Goal: Information Seeking & Learning: Learn about a topic

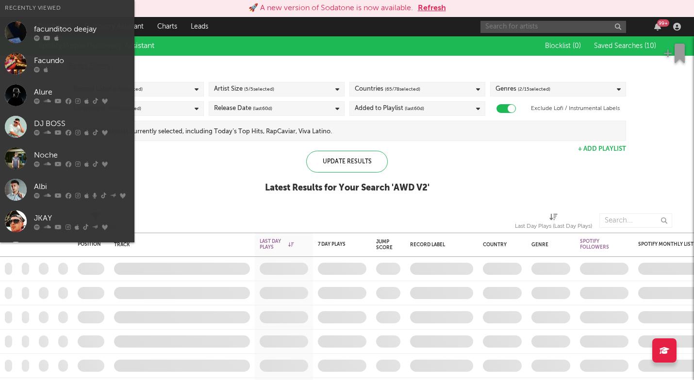
click at [525, 26] on input "text" at bounding box center [553, 27] width 146 height 12
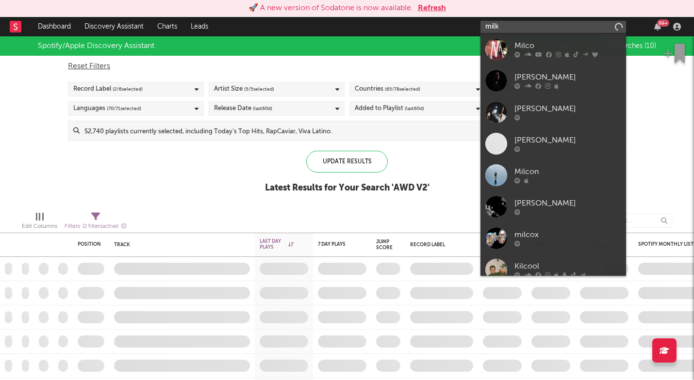
type input "milk"
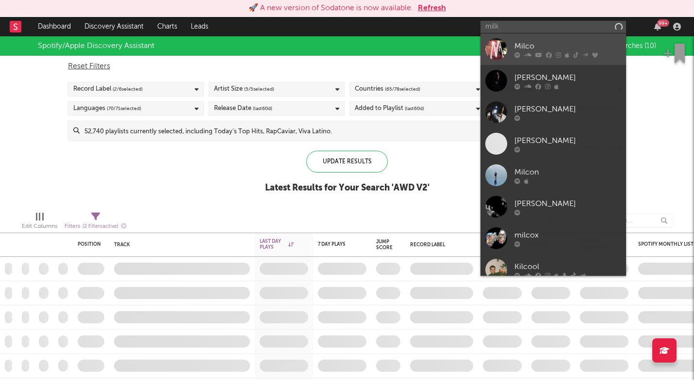
drag, startPoint x: 525, startPoint y: 26, endPoint x: 527, endPoint y: 45, distance: 19.0
click at [527, 45] on div "Milco" at bounding box center [567, 46] width 107 height 12
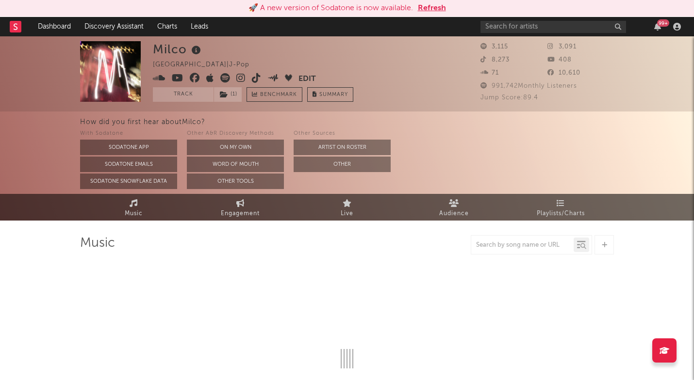
select select "1w"
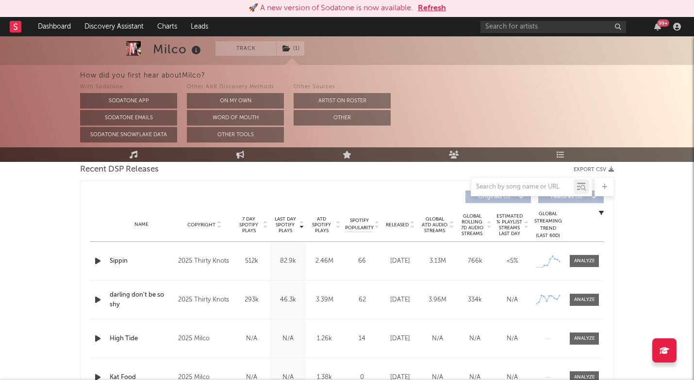
scroll to position [353, 0]
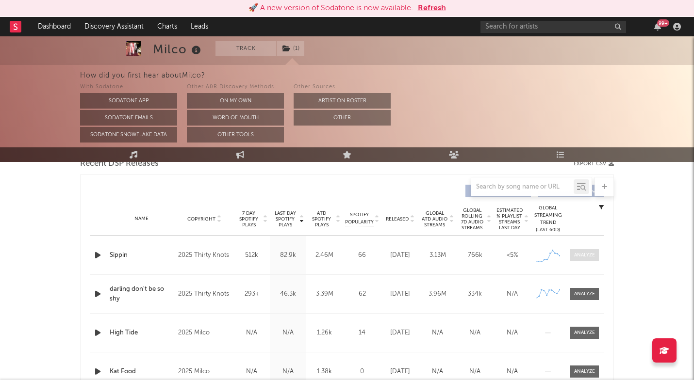
click at [579, 251] on span at bounding box center [584, 255] width 29 height 12
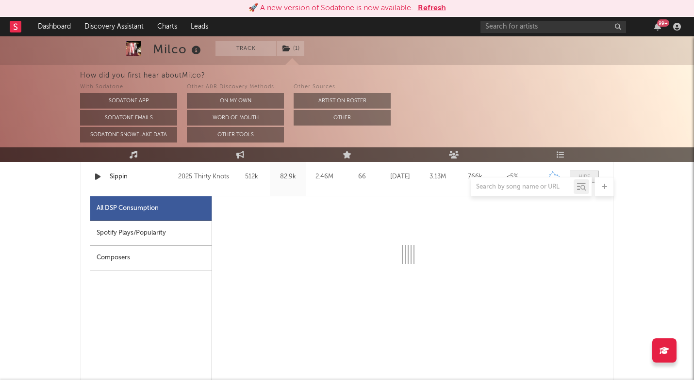
scroll to position [435, 0]
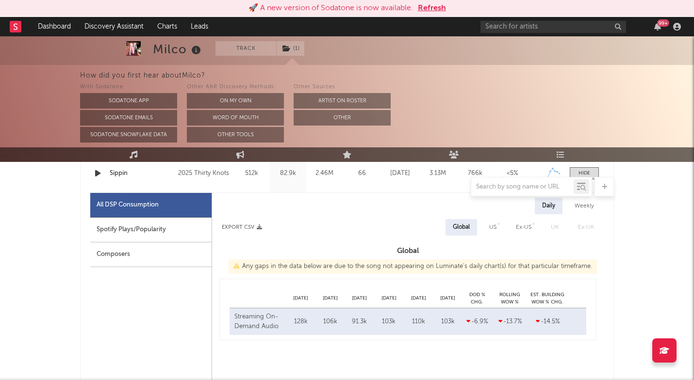
select select "1w"
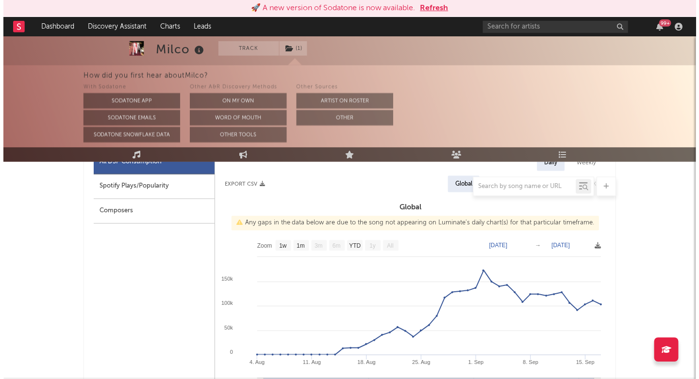
scroll to position [489, 0]
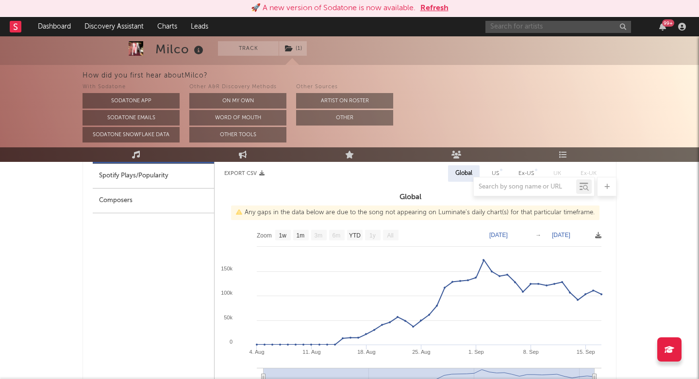
click at [519, 26] on input "text" at bounding box center [558, 27] width 146 height 12
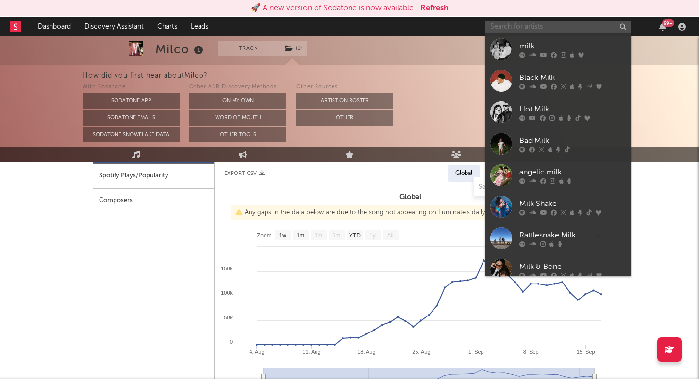
paste input "https://open.spotify.com/artist/5YKh4YDHFhZd987g6rn3oR?si=4tPdw6MVSGqQShKNo1uJ8Q"
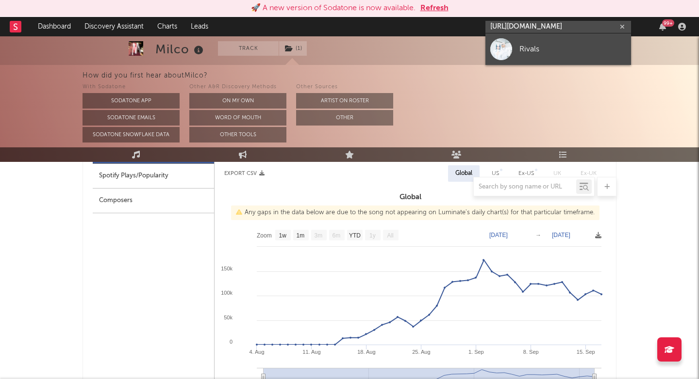
type input "https://open.spotify.com/artist/5YKh4YDHFhZd987g6rn3oR?si=4tPdw6MVSGqQShKNo1uJ8Q"
click at [514, 47] on link "Rivals" at bounding box center [558, 49] width 146 height 32
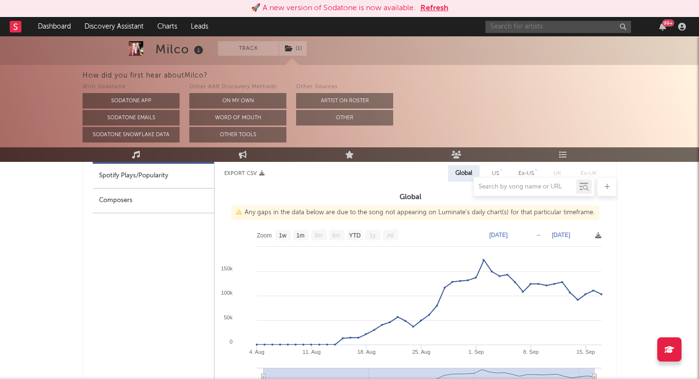
click at [505, 24] on input "text" at bounding box center [558, 27] width 146 height 12
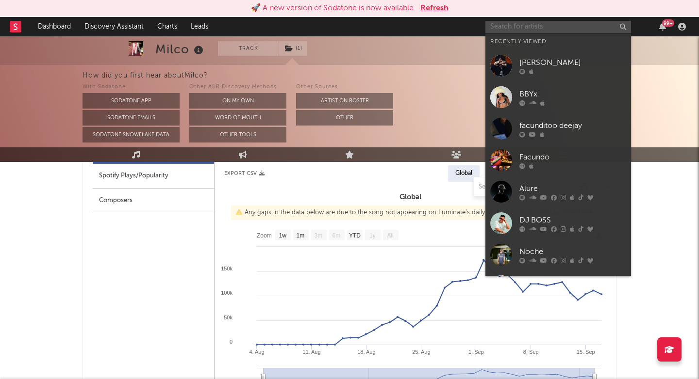
paste input "https://www.tiktok.com/@sarahlolamusic"
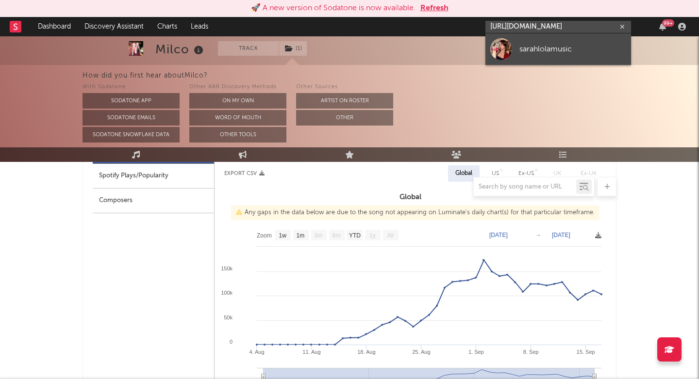
type input "https://www.tiktok.com/@sarahlolamusic"
click at [540, 58] on link "sarahlolamusic" at bounding box center [558, 49] width 146 height 32
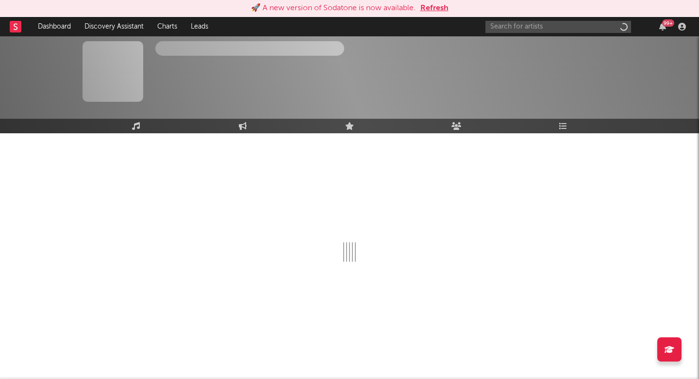
scroll to position [14, 0]
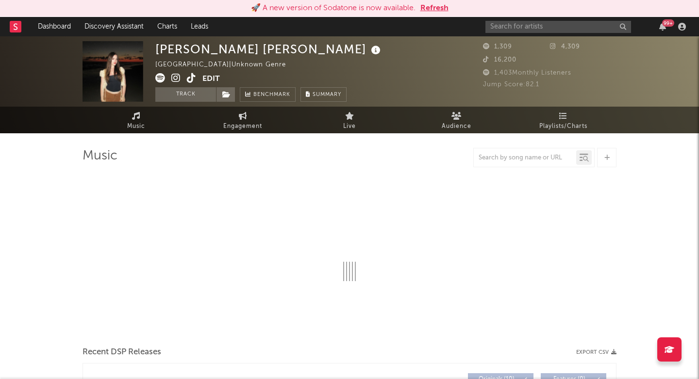
select select "1w"
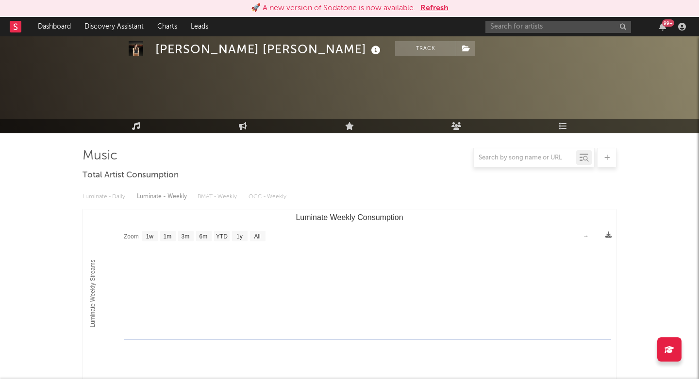
scroll to position [62, 0]
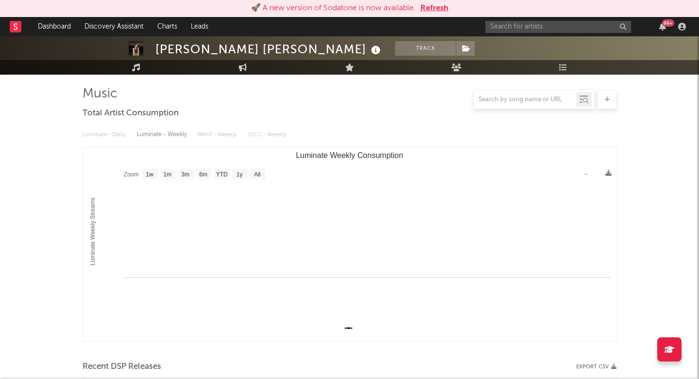
click at [16, 29] on rect at bounding box center [16, 27] width 12 height 12
click at [529, 29] on input "text" at bounding box center [558, 27] width 146 height 12
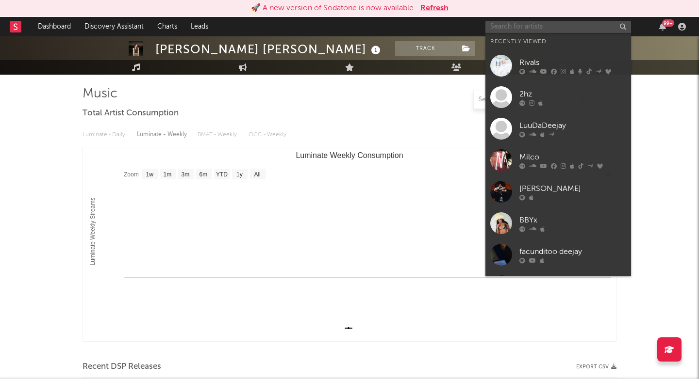
paste input "https://open.spotify.com/track/0l1w6Ukv7YBrkgcppMcseq?si=1a8c7258a2c6440f"
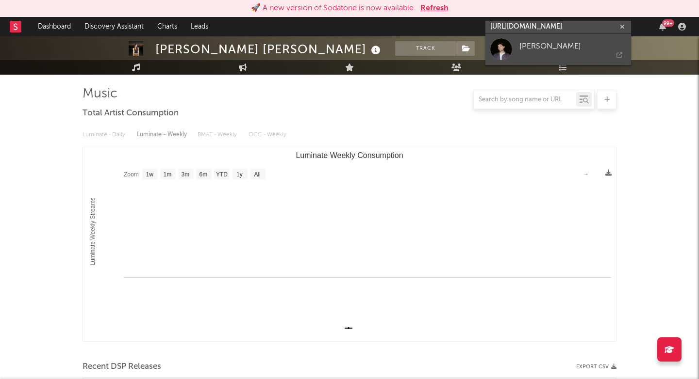
type input "https://open.spotify.com/track/0l1w6Ukv7YBrkgcppMcseq?si=1a8c7258a2c6440f"
click at [521, 46] on div "Ashley Singh" at bounding box center [572, 46] width 107 height 12
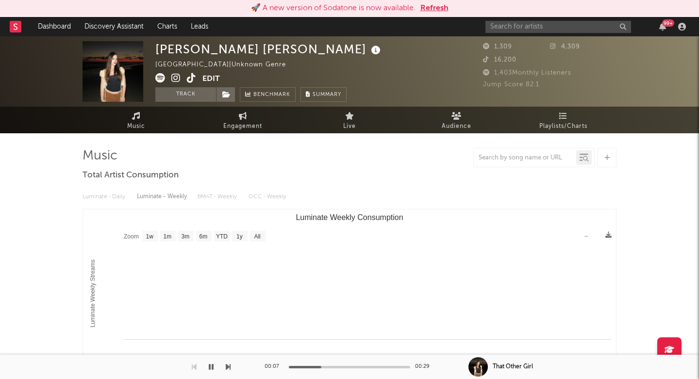
scroll to position [0, 0]
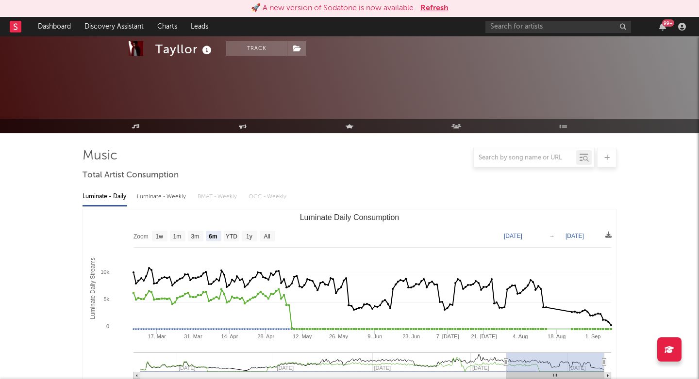
select select "6m"
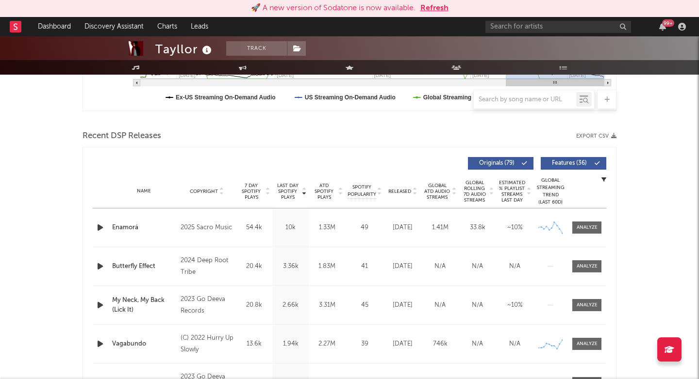
scroll to position [293, 0]
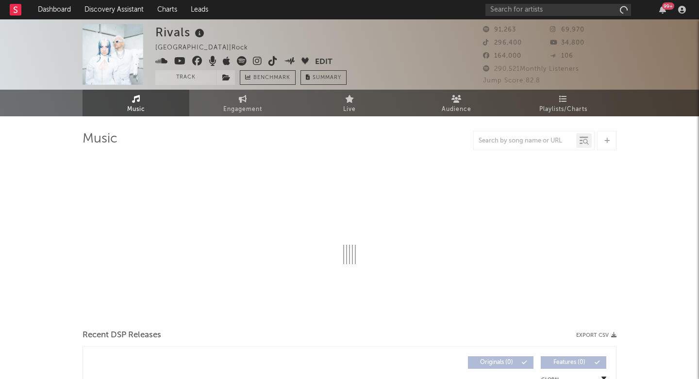
select select "6m"
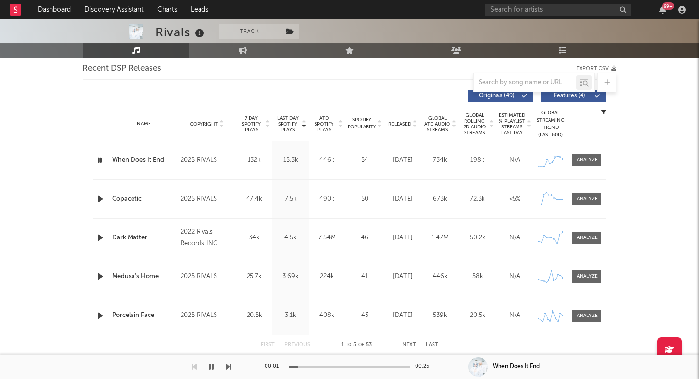
scroll to position [344, 0]
click at [591, 158] on div at bounding box center [586, 159] width 21 height 7
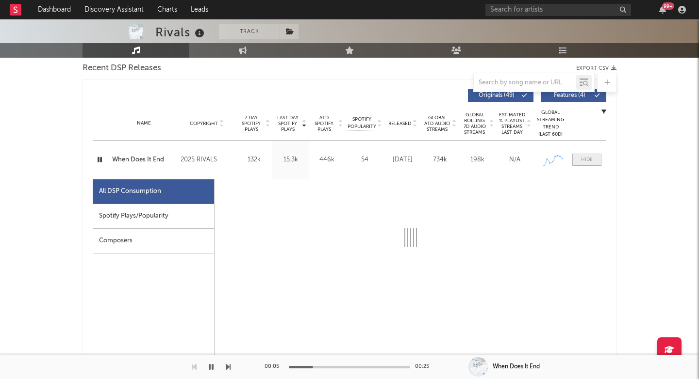
scroll to position [410, 0]
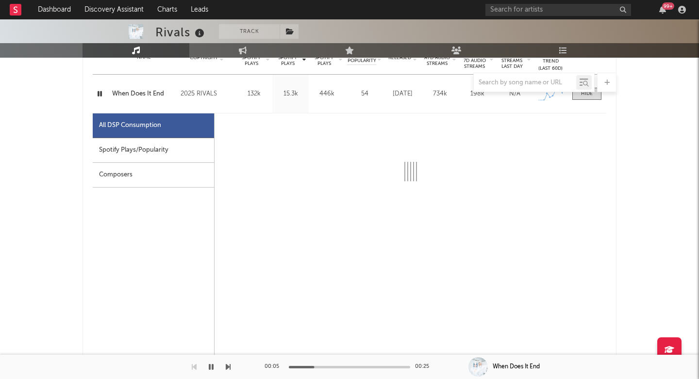
select select "1w"
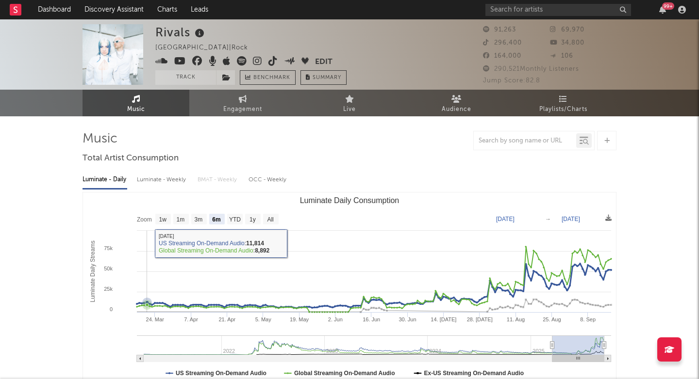
scroll to position [0, 0]
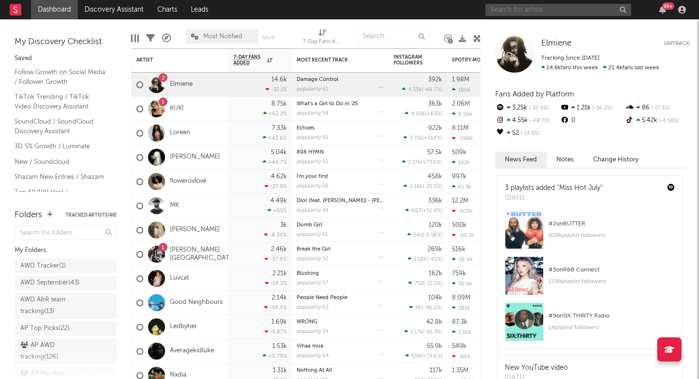
click at [517, 6] on input "text" at bounding box center [558, 10] width 146 height 12
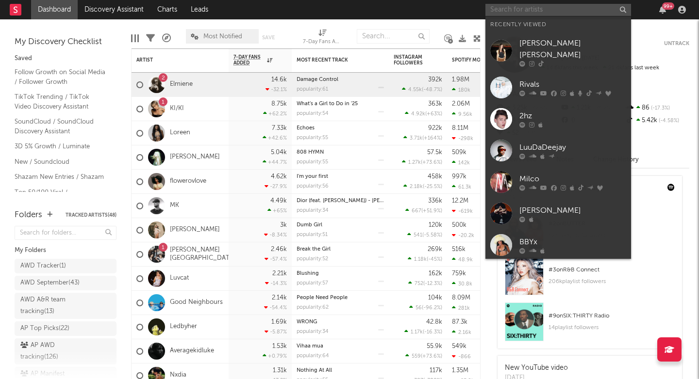
paste input "4Oz8A7uy2kR7?si=69c1ecba51d44"
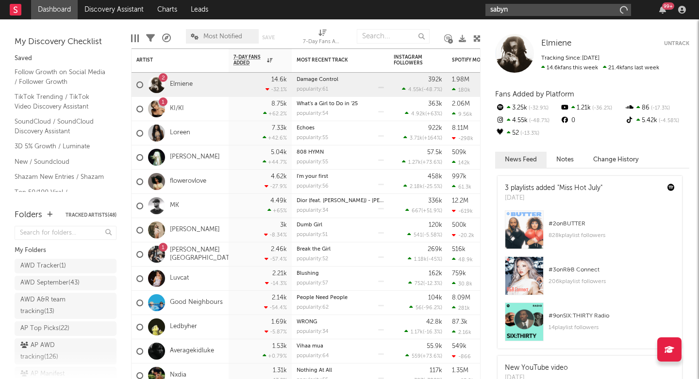
type input "sabyna"
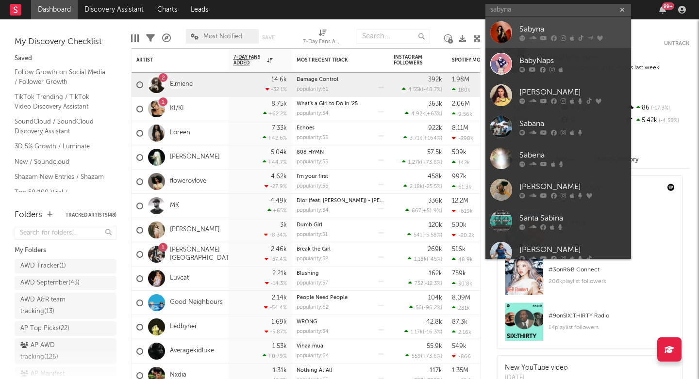
click at [535, 35] on icon at bounding box center [532, 38] width 7 height 6
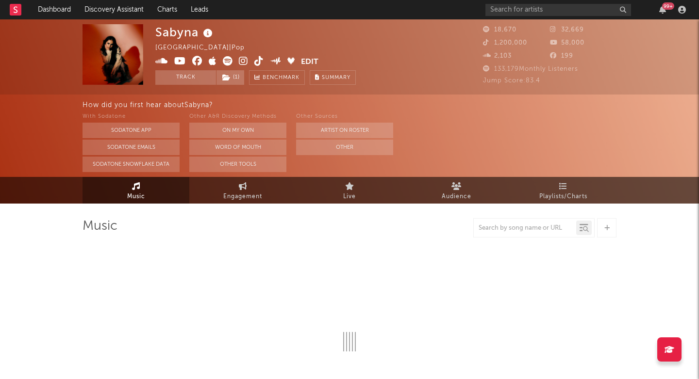
select select "6m"
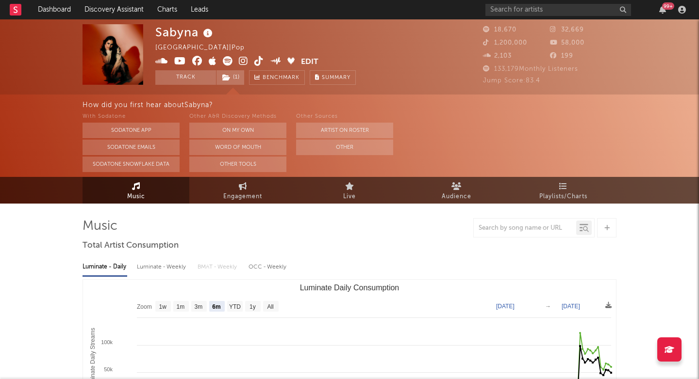
click at [11, 9] on rect at bounding box center [16, 10] width 12 height 12
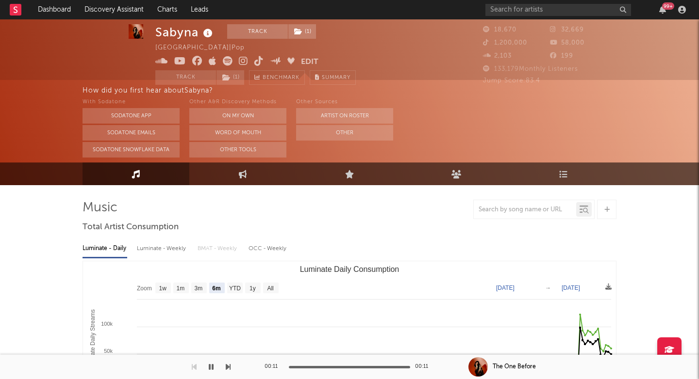
scroll to position [156, 0]
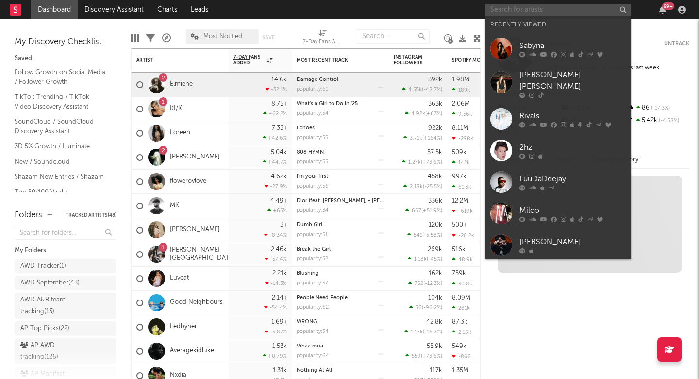
click at [525, 11] on input "text" at bounding box center [558, 10] width 146 height 12
paste input "4Oz8A7uy2kR7?si=69c1ecba51d44"
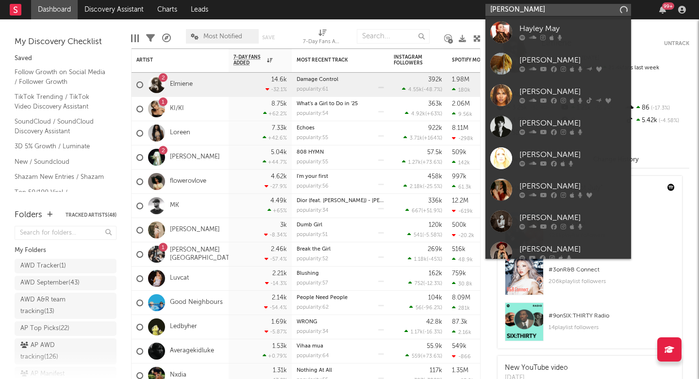
type input "Hayley williams"
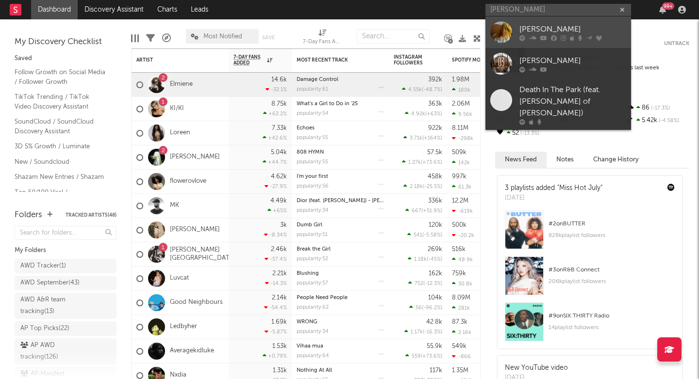
click at [533, 35] on icon at bounding box center [532, 38] width 7 height 6
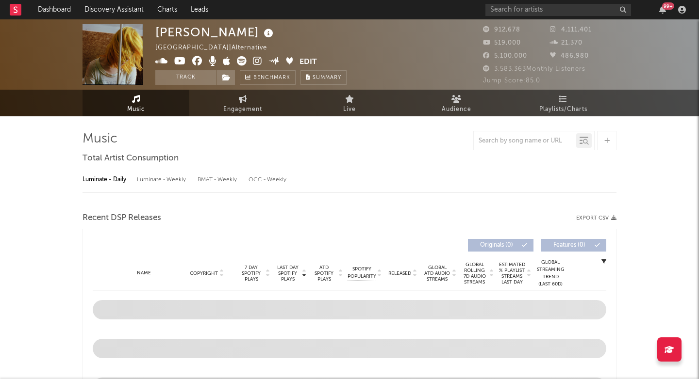
select select "6m"
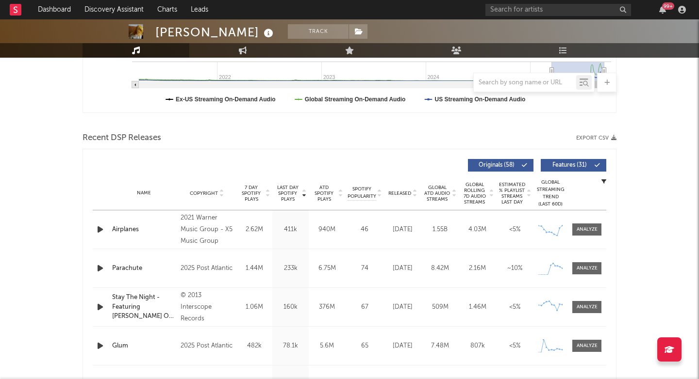
scroll to position [294, 0]
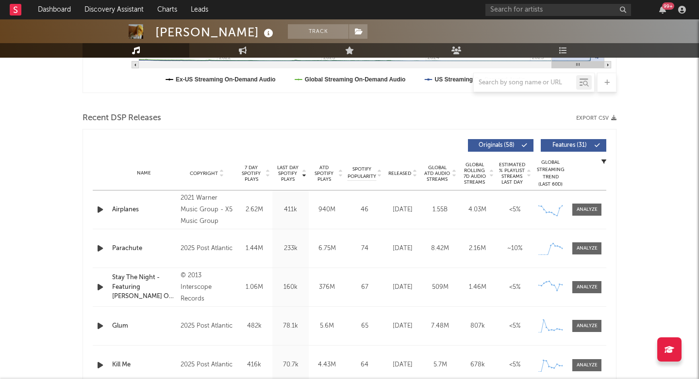
click at [98, 251] on icon "button" at bounding box center [100, 249] width 10 height 12
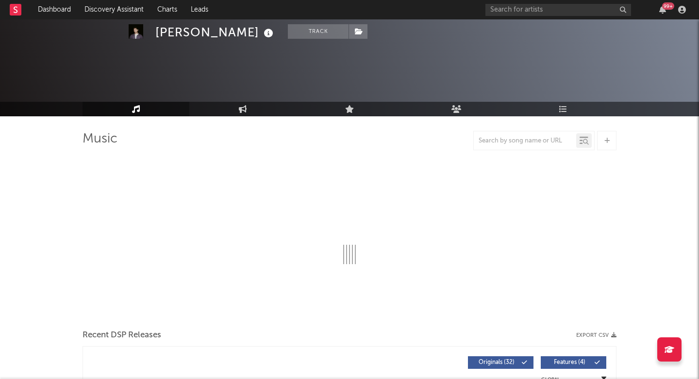
scroll to position [262, 0]
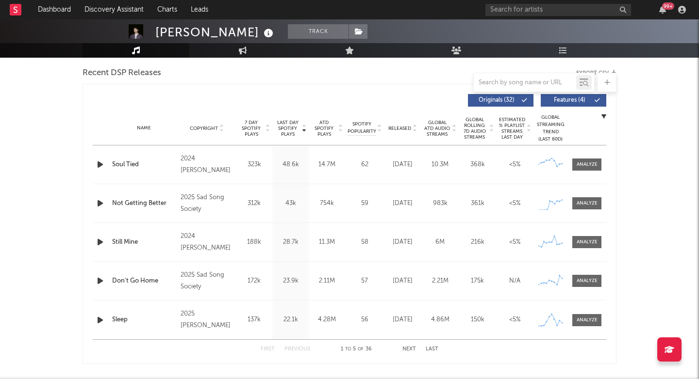
click at [100, 166] on icon "button" at bounding box center [100, 165] width 10 height 12
click at [98, 203] on icon "button" at bounding box center [100, 203] width 10 height 12
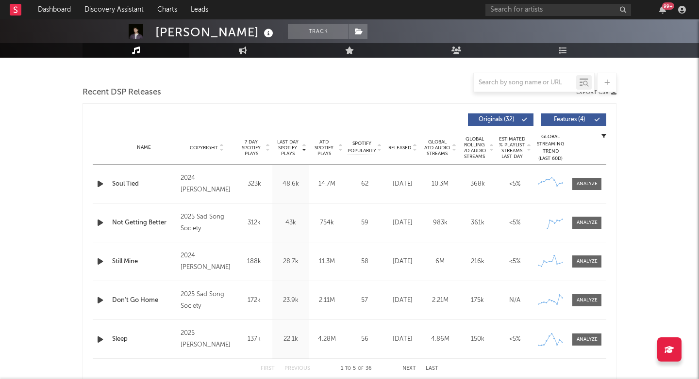
scroll to position [276, 0]
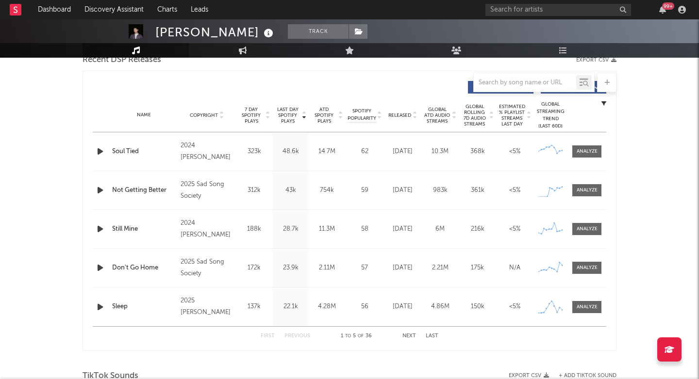
click at [406, 333] on div "First Previous 1 to 5 of 36 Next Last" at bounding box center [350, 336] width 178 height 19
click at [406, 336] on button "Next" at bounding box center [409, 336] width 14 height 5
click at [407, 336] on button "Next" at bounding box center [409, 336] width 14 height 5
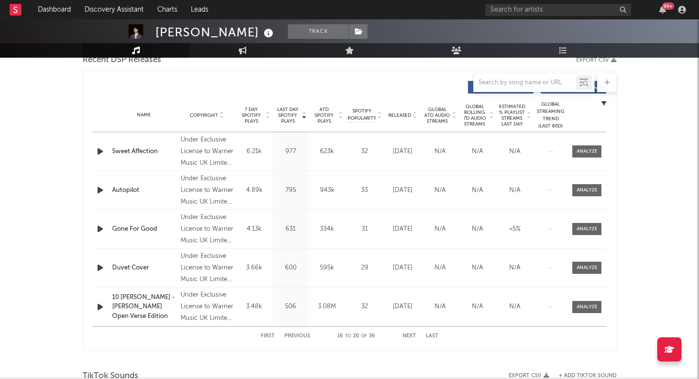
click at [264, 337] on button "First" at bounding box center [268, 336] width 14 height 5
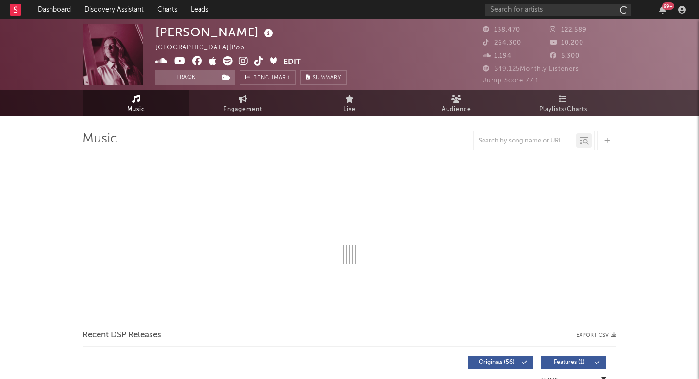
select select "6m"
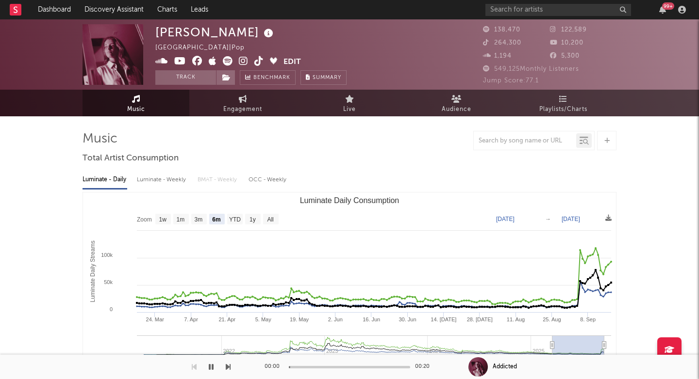
scroll to position [213, 0]
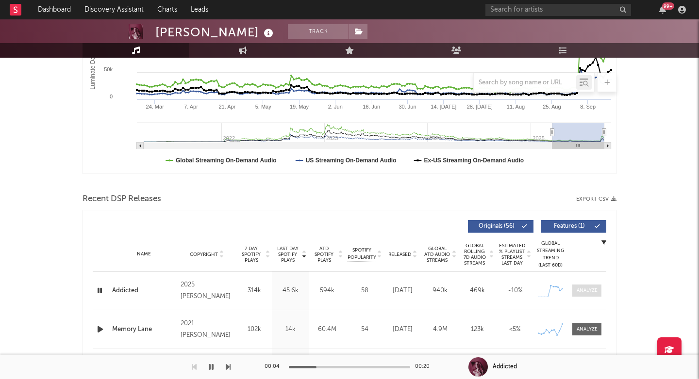
click at [583, 286] on span at bounding box center [586, 291] width 29 height 12
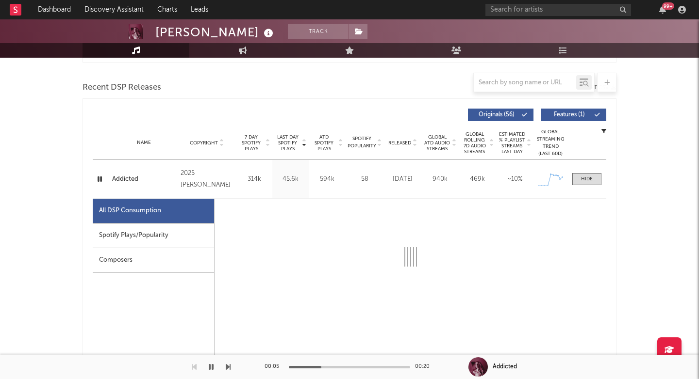
scroll to position [325, 0]
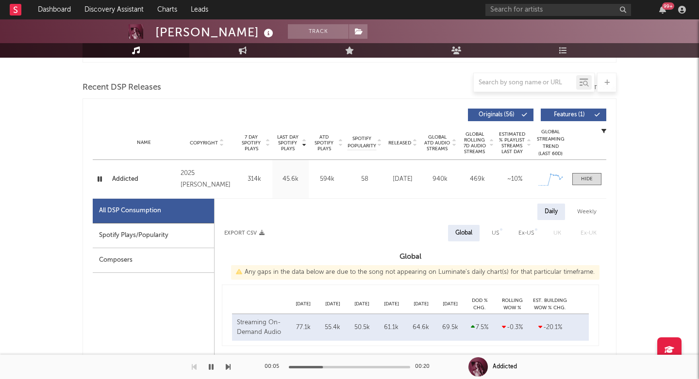
select select "1w"
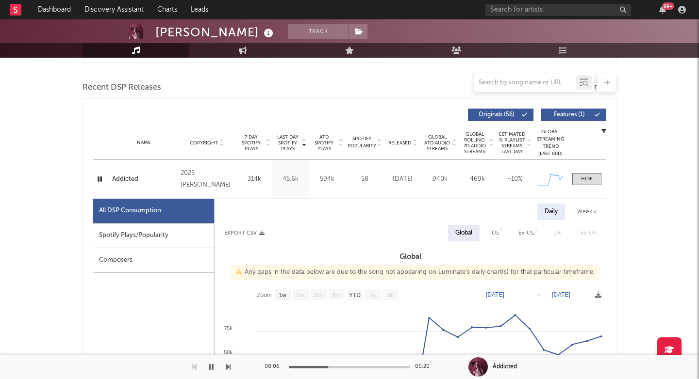
scroll to position [463, 0]
